Goal: Task Accomplishment & Management: Manage account settings

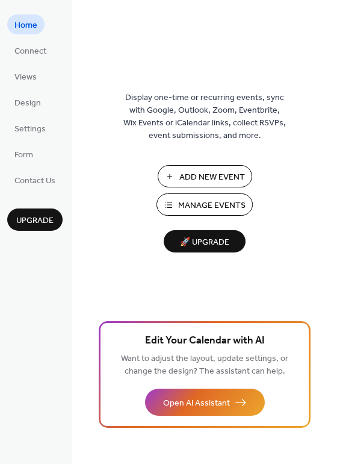
click at [208, 199] on span "Manage Events" at bounding box center [211, 205] width 67 height 13
click at [204, 178] on span "Add New Event" at bounding box center [212, 177] width 66 height 13
click at [40, 81] on link "Views" at bounding box center [25, 76] width 37 height 20
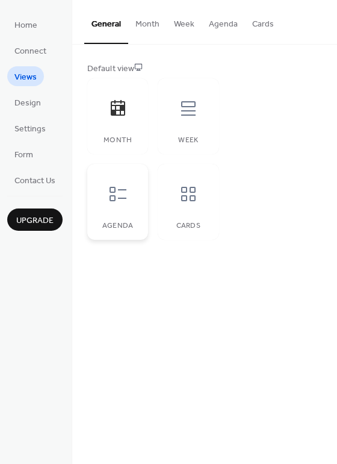
click at [108, 190] on icon at bounding box center [117, 193] width 19 height 19
click at [184, 207] on div at bounding box center [188, 194] width 36 height 36
click at [232, 25] on button "Agenda" at bounding box center [223, 21] width 43 height 43
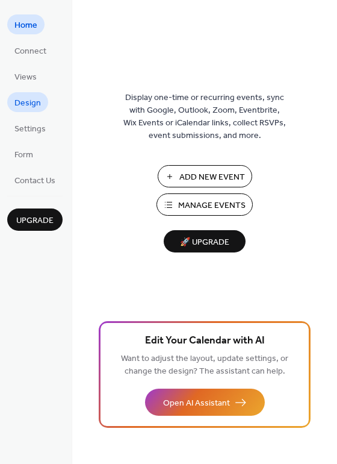
click at [26, 102] on span "Design" at bounding box center [27, 103] width 26 height 13
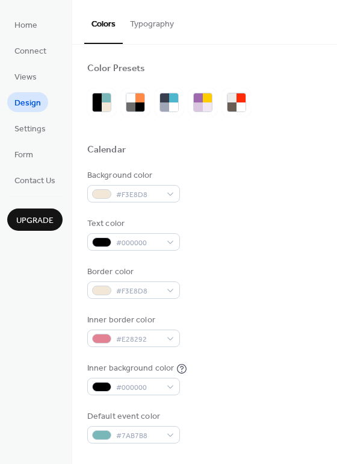
click at [146, 33] on button "Typography" at bounding box center [152, 21] width 58 height 43
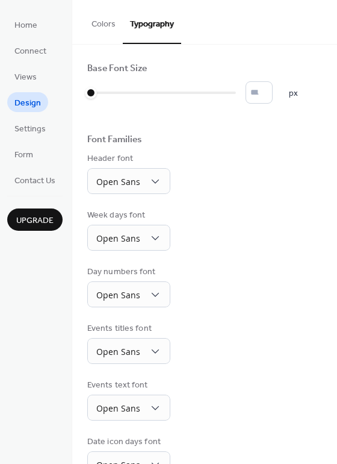
click at [107, 34] on button "Colors" at bounding box center [103, 21] width 39 height 43
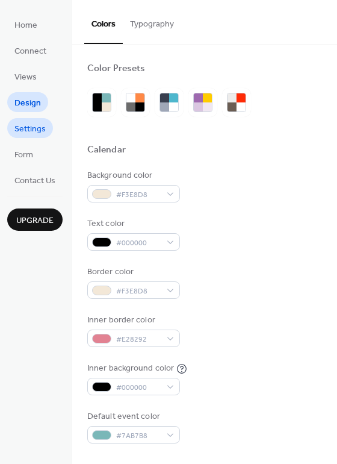
click at [43, 128] on span "Settings" at bounding box center [29, 129] width 31 height 13
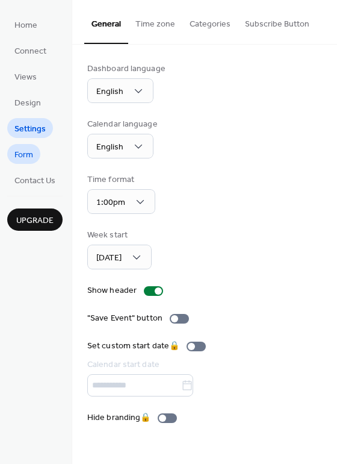
click at [33, 161] on span "Form" at bounding box center [23, 155] width 19 height 13
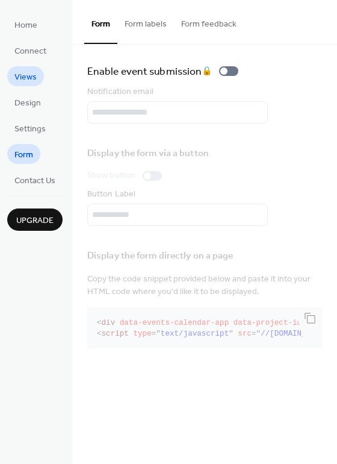
click at [36, 67] on link "Views" at bounding box center [25, 76] width 37 height 20
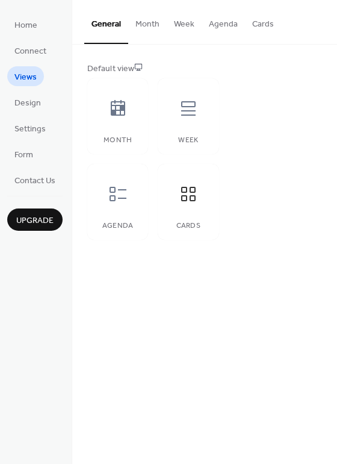
click at [177, 25] on button "Week" at bounding box center [184, 21] width 35 height 43
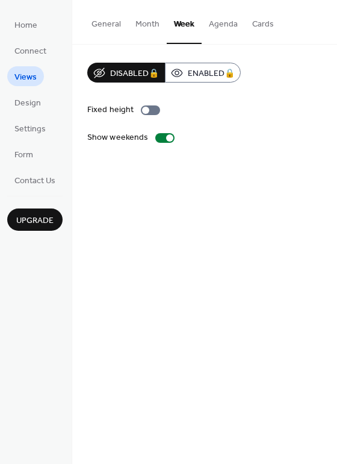
click at [224, 25] on button "Agenda" at bounding box center [223, 21] width 43 height 43
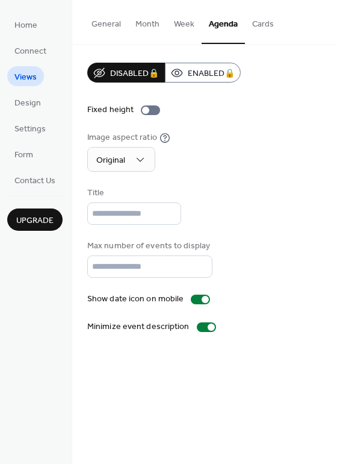
click at [250, 23] on button "Cards" at bounding box center [263, 21] width 36 height 43
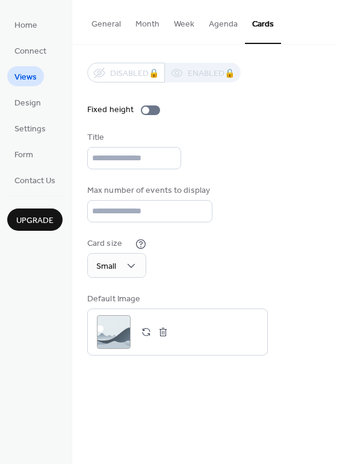
click at [222, 28] on button "Agenda" at bounding box center [223, 21] width 43 height 43
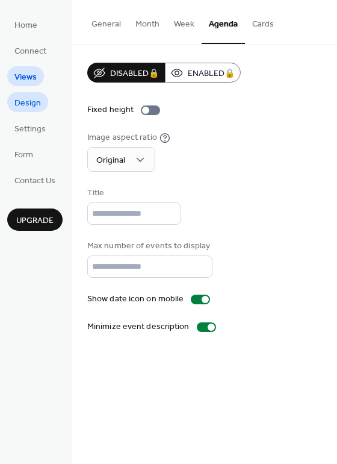
click at [30, 97] on span "Design" at bounding box center [27, 103] width 26 height 13
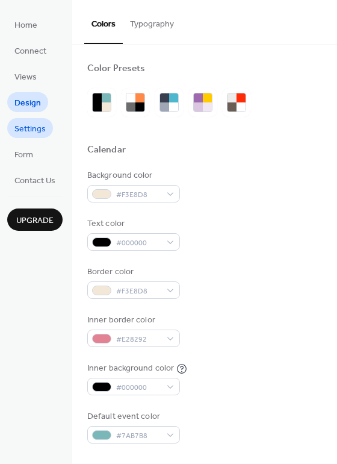
click at [48, 123] on link "Settings" at bounding box center [30, 128] width 46 height 20
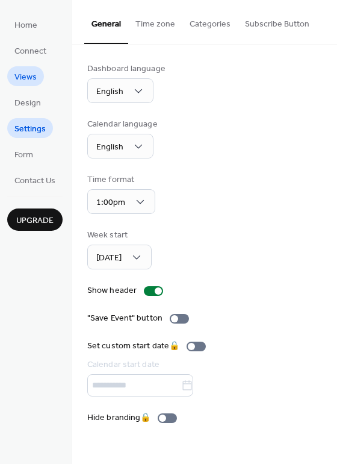
click at [28, 67] on link "Views" at bounding box center [25, 76] width 37 height 20
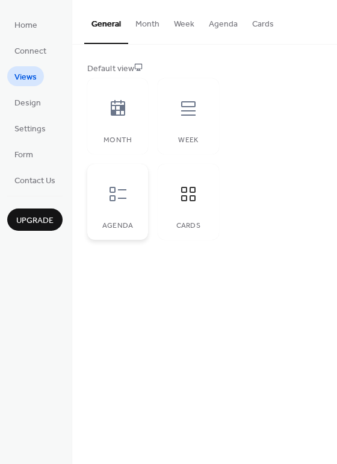
click at [107, 182] on div at bounding box center [118, 194] width 36 height 36
click at [131, 113] on div at bounding box center [118, 108] width 36 height 36
click at [177, 132] on div "Week" at bounding box center [188, 116] width 61 height 76
click at [124, 181] on div at bounding box center [118, 194] width 36 height 36
